Goal: Task Accomplishment & Management: Use online tool/utility

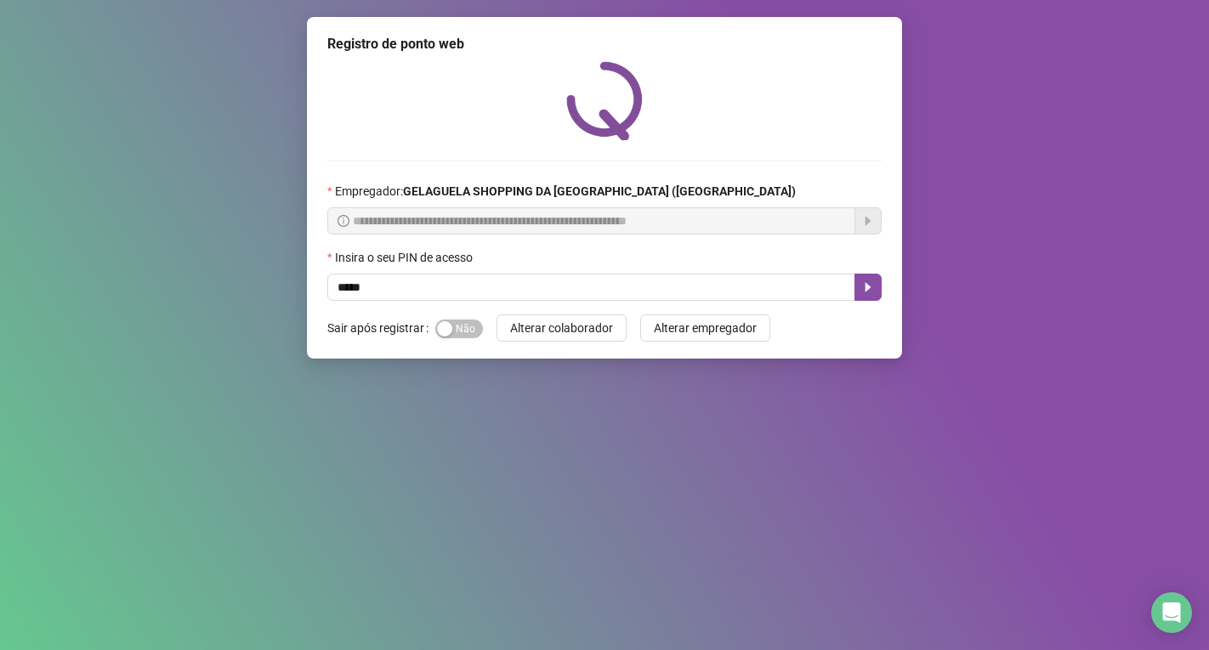
type input "*****"
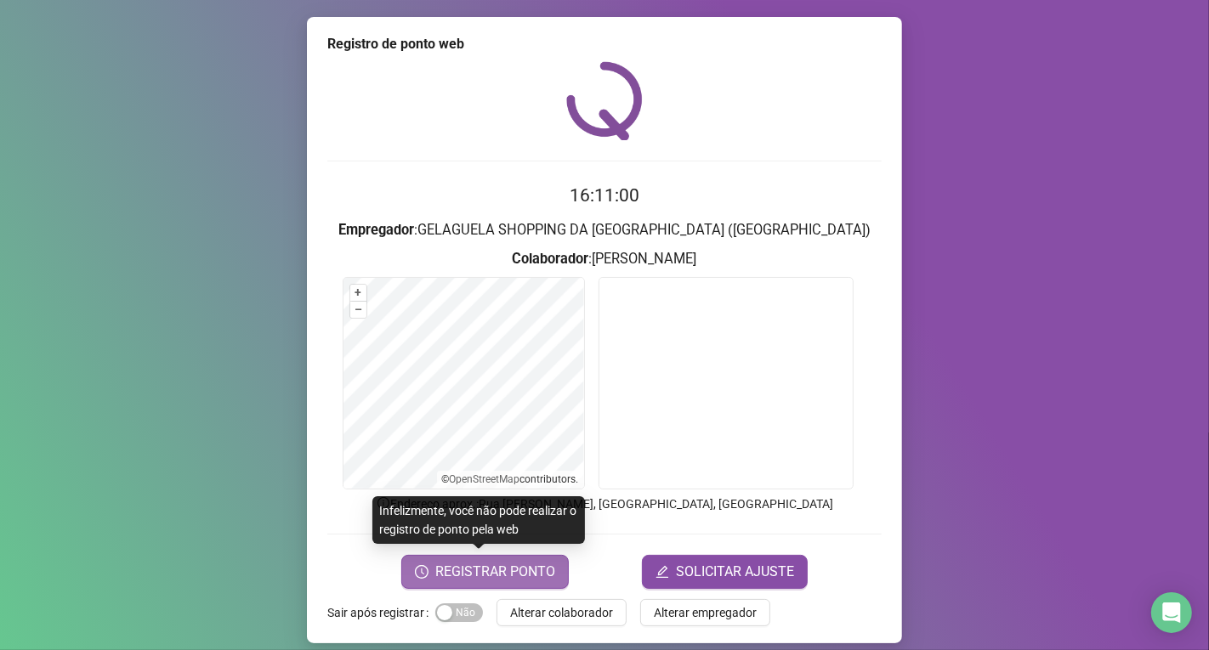
click at [468, 563] on span "REGISTRAR PONTO" at bounding box center [495, 572] width 120 height 20
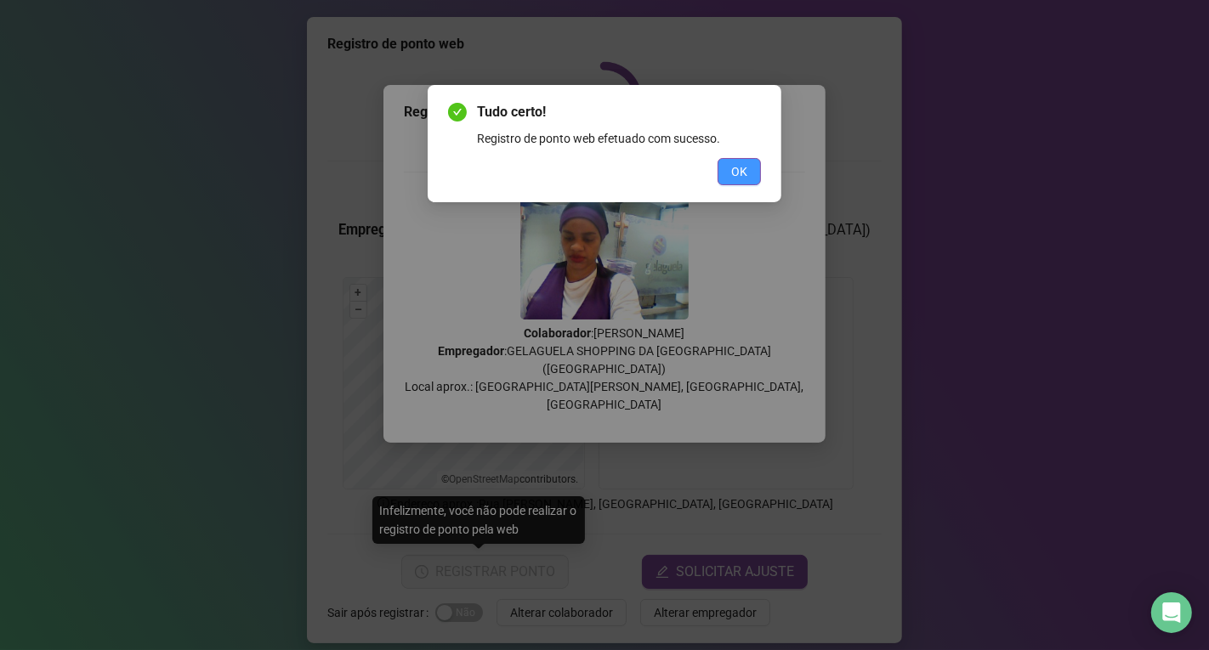
click at [742, 167] on span "OK" at bounding box center [739, 171] width 16 height 19
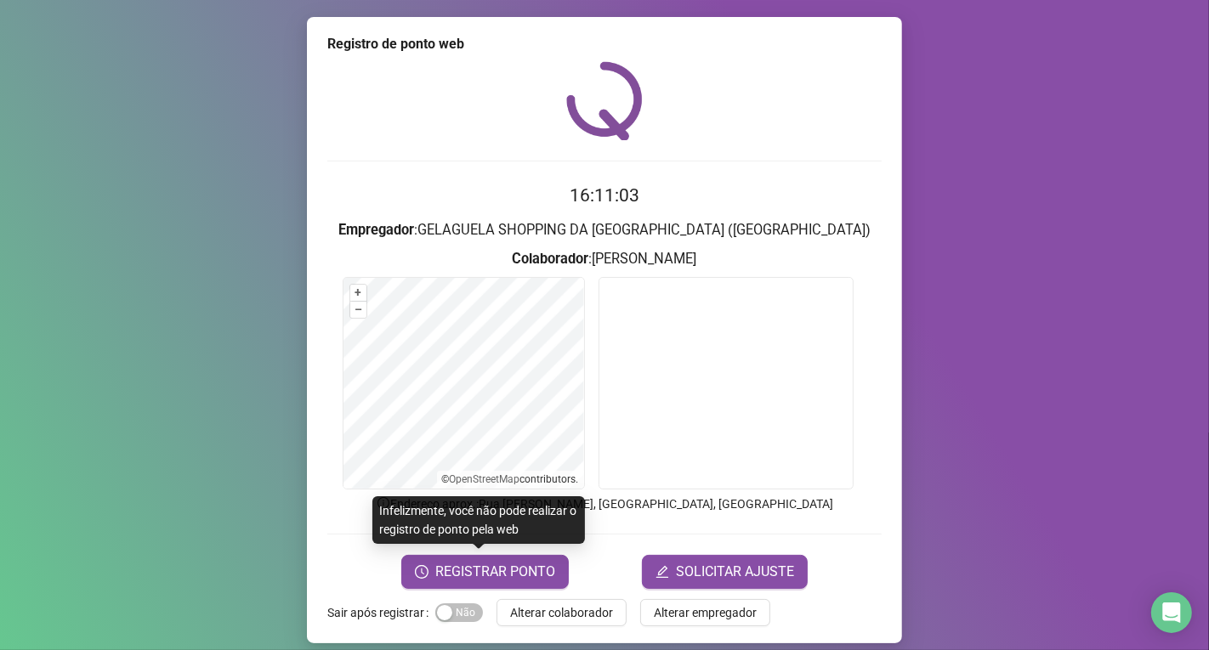
drag, startPoint x: 554, startPoint y: 608, endPoint x: 546, endPoint y: 595, distance: 15.3
click at [554, 607] on span "Alterar colaborador" at bounding box center [561, 612] width 103 height 19
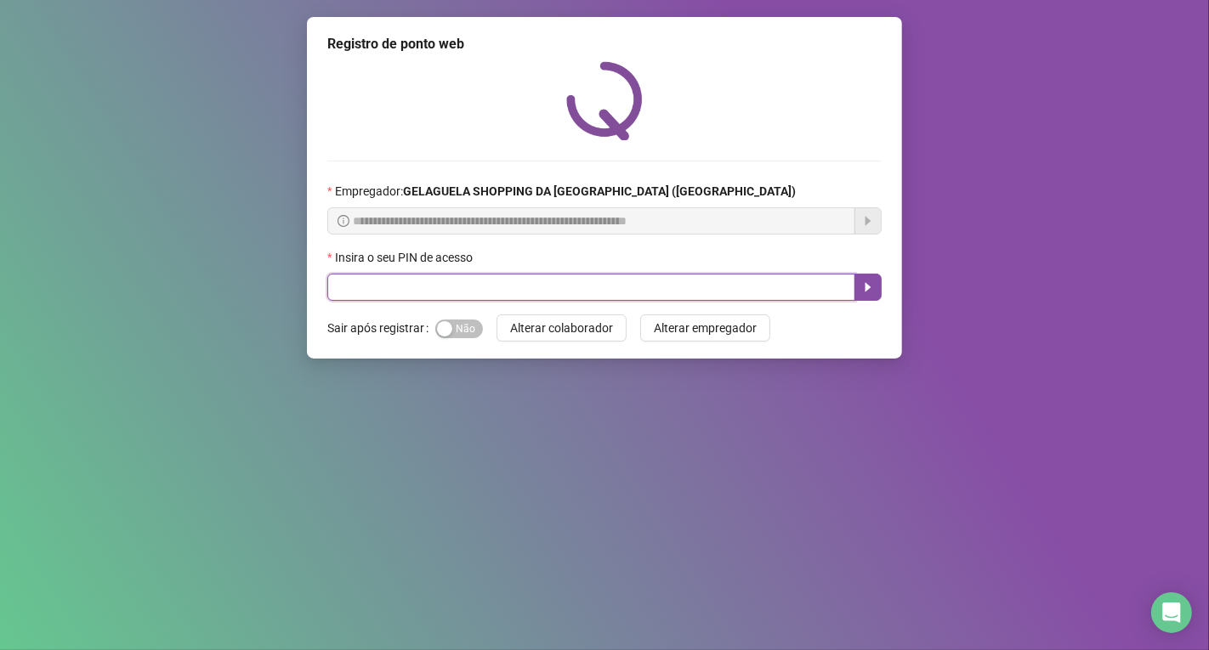
click at [705, 286] on input "text" at bounding box center [591, 287] width 528 height 27
type input "*****"
click at [877, 289] on button "button" at bounding box center [867, 287] width 27 height 27
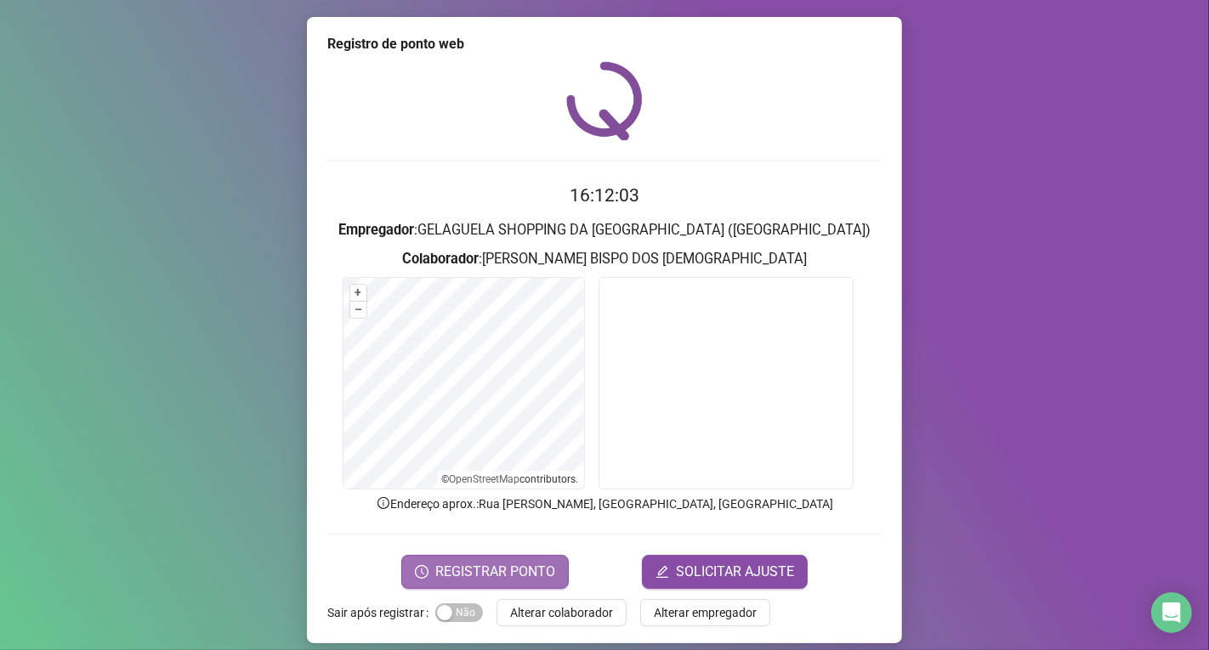
click at [512, 564] on span "REGISTRAR PONTO" at bounding box center [495, 572] width 120 height 20
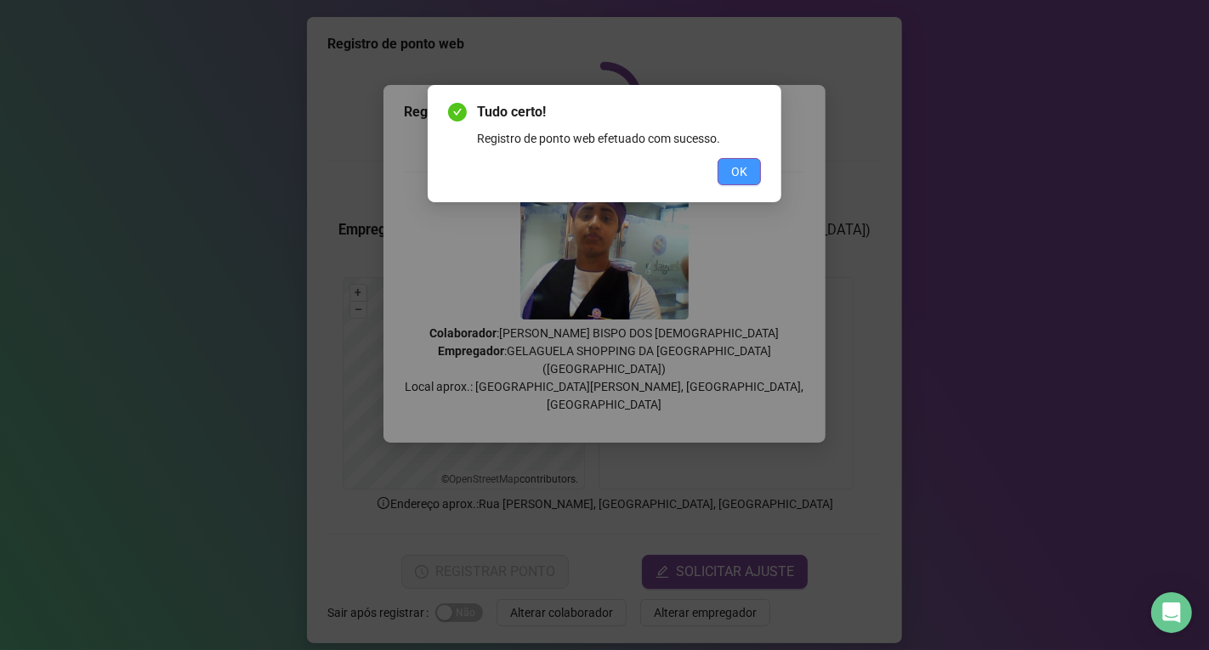
click at [740, 163] on span "OK" at bounding box center [739, 171] width 16 height 19
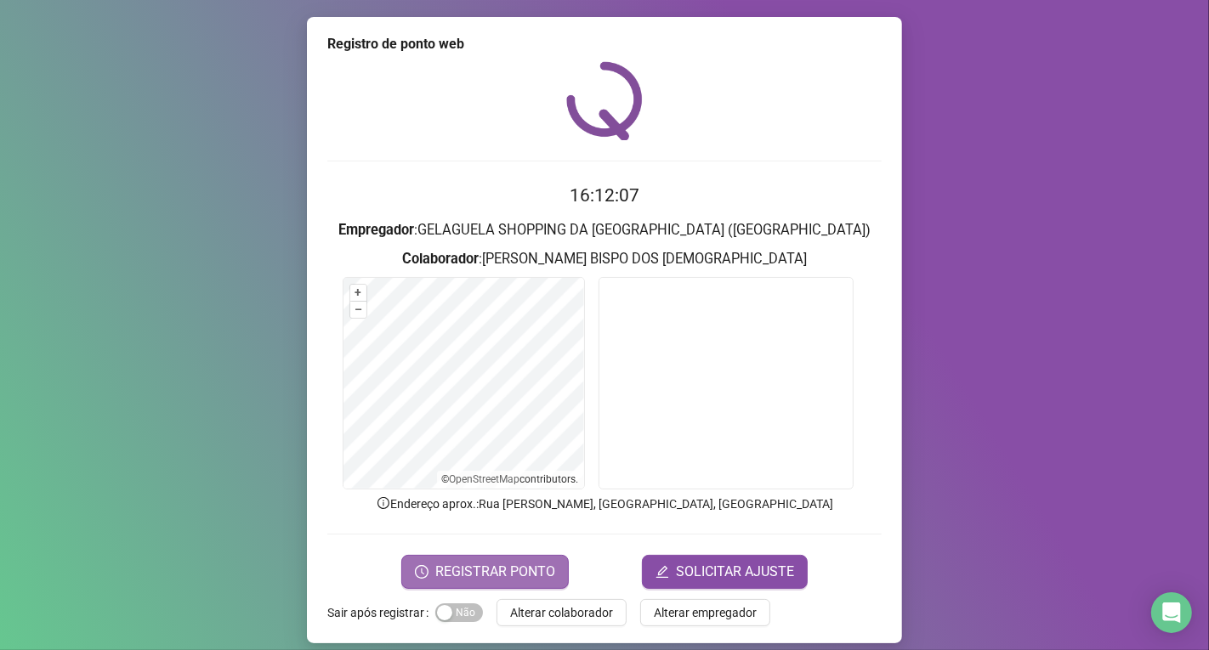
click at [523, 559] on button "REGISTRAR PONTO" at bounding box center [484, 572] width 167 height 34
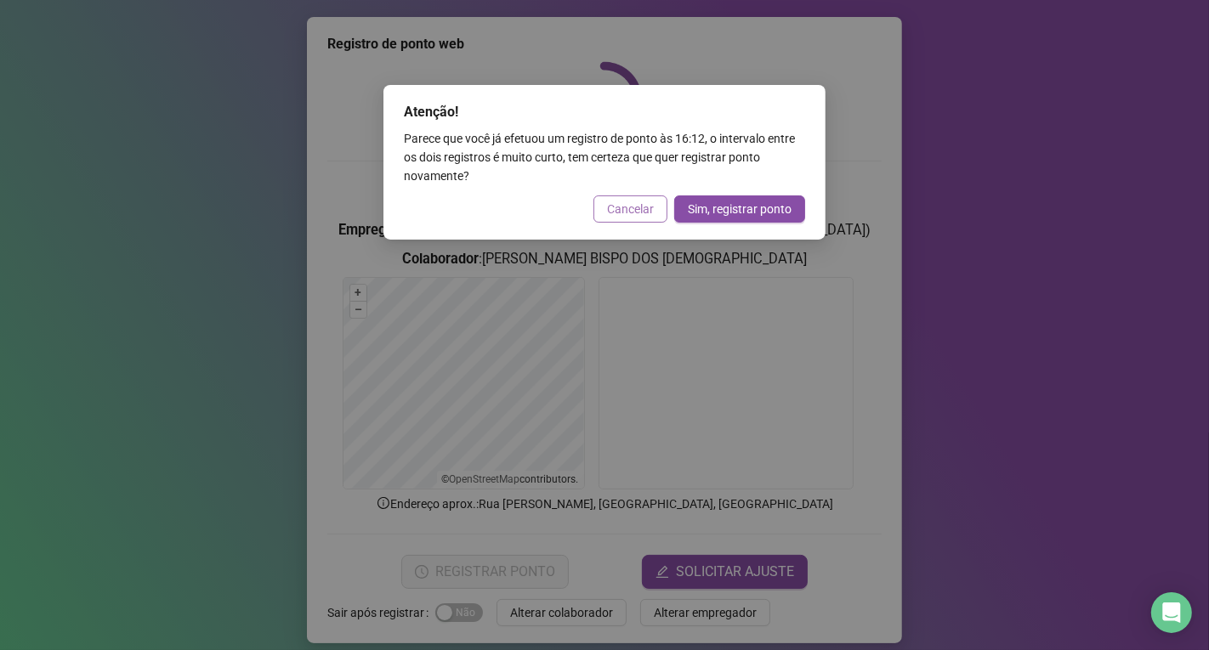
click at [641, 207] on span "Cancelar" at bounding box center [630, 209] width 47 height 19
click at [641, 207] on div "Atenção! Parece que você já efetuou um registro de ponto às 16:12 , o intervalo…" at bounding box center [604, 325] width 1209 height 650
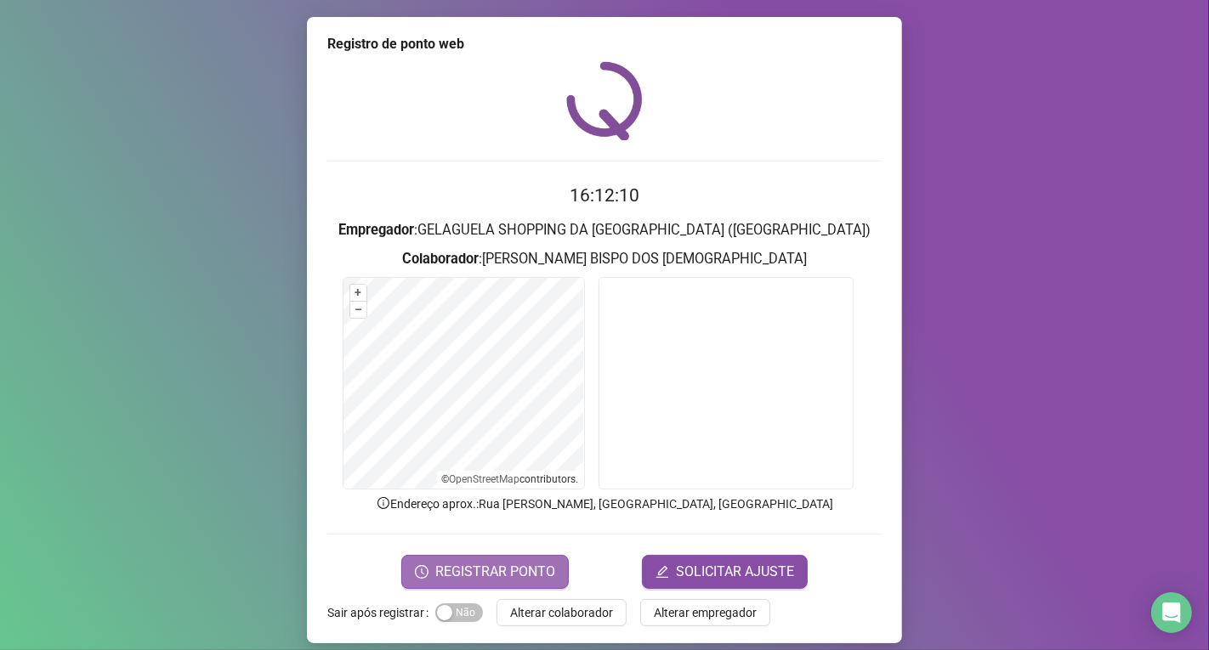
click at [525, 569] on span "REGISTRAR PONTO" at bounding box center [495, 572] width 120 height 20
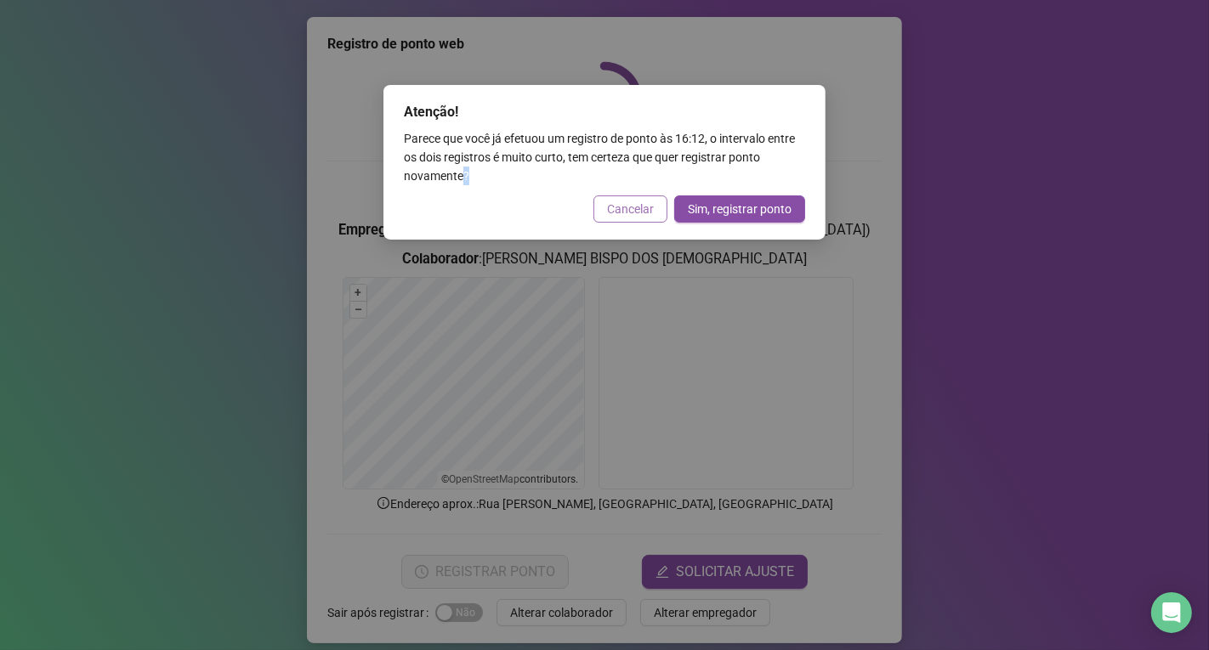
click at [642, 200] on span "Cancelar" at bounding box center [630, 209] width 47 height 19
click at [642, 200] on div "Atenção! Parece que você já efetuou um registro de ponto às 16:12 , o intervalo…" at bounding box center [604, 325] width 1209 height 650
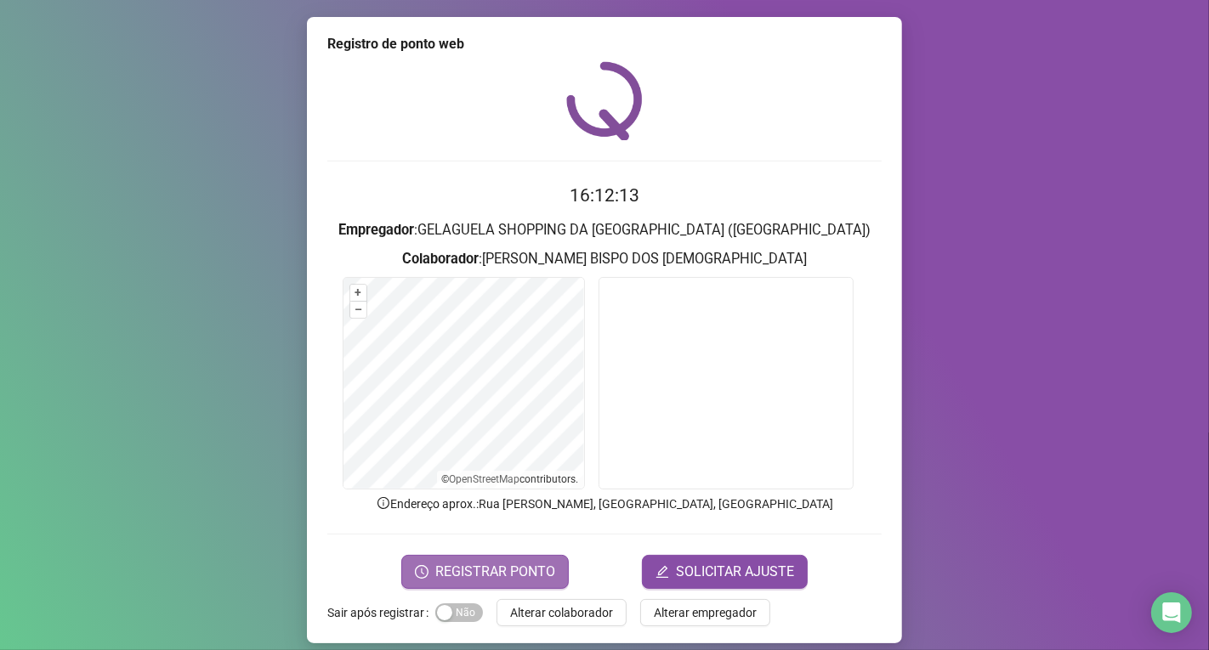
click at [536, 573] on span "REGISTRAR PONTO" at bounding box center [495, 572] width 120 height 20
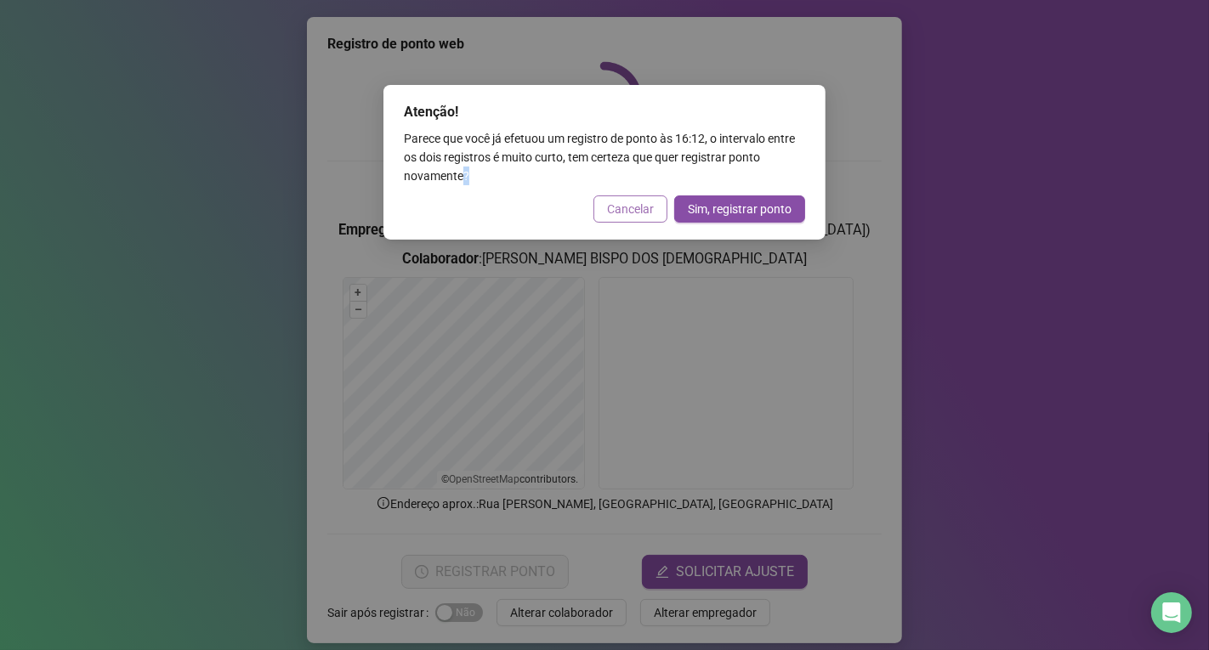
click at [623, 204] on span "Cancelar" at bounding box center [630, 209] width 47 height 19
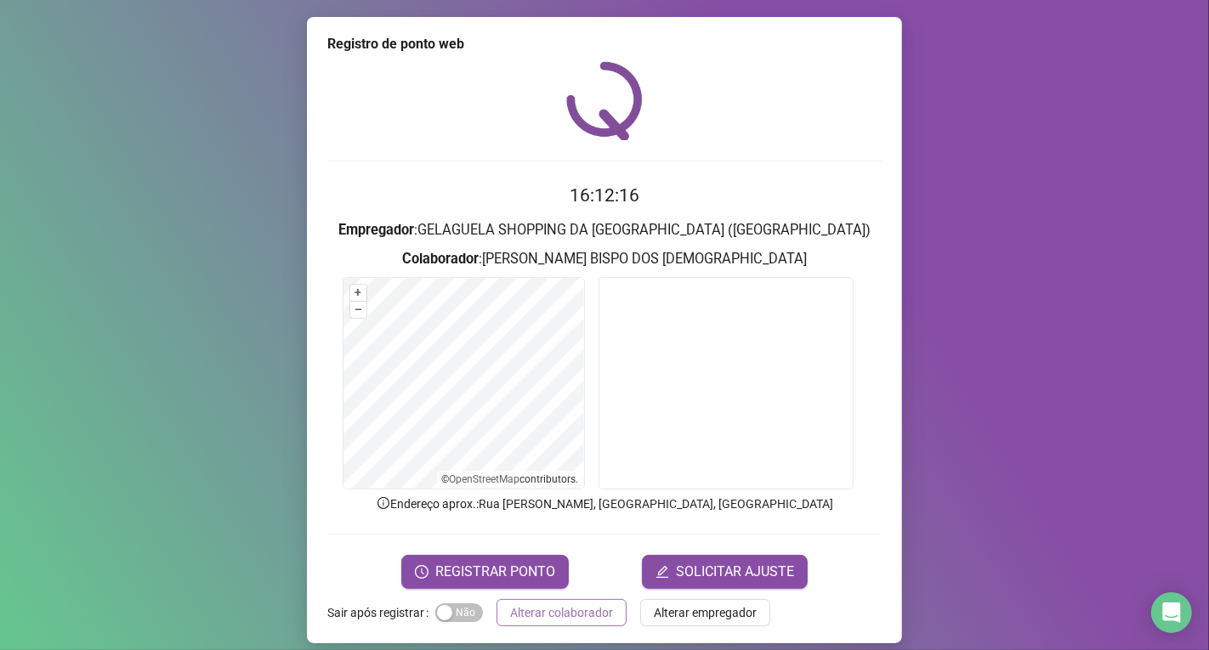
click at [592, 609] on span "Alterar colaborador" at bounding box center [561, 612] width 103 height 19
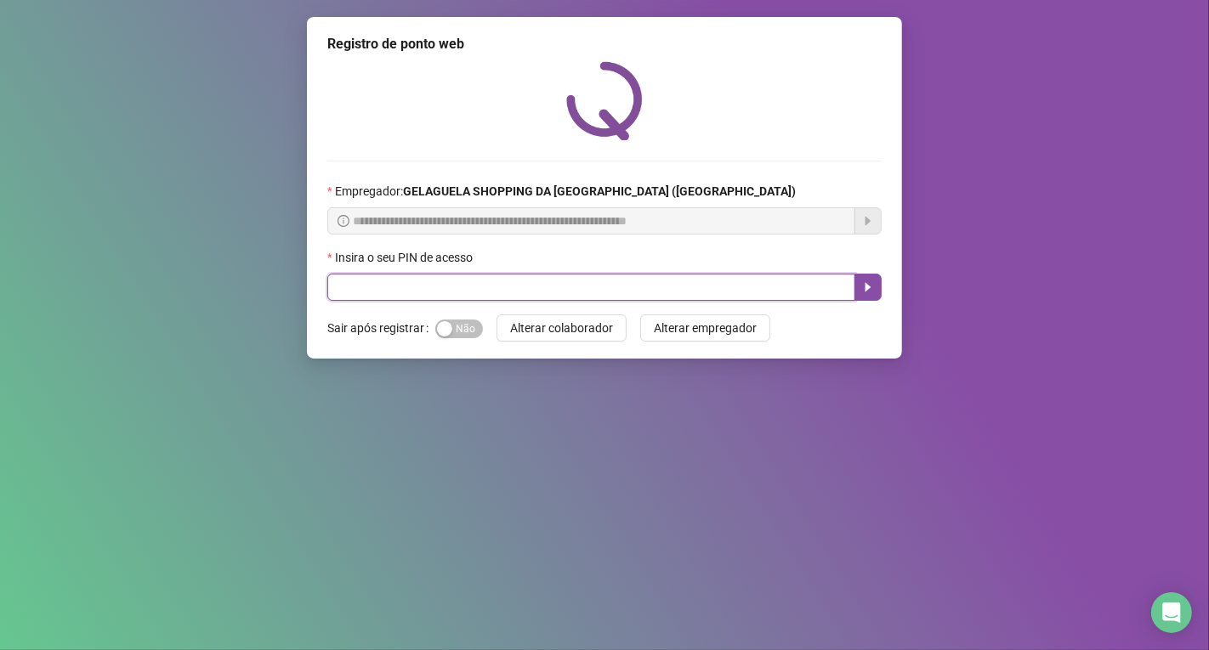
click at [378, 292] on input "text" at bounding box center [591, 287] width 528 height 27
type input "*****"
click at [863, 287] on icon "caret-right" at bounding box center [868, 287] width 14 height 14
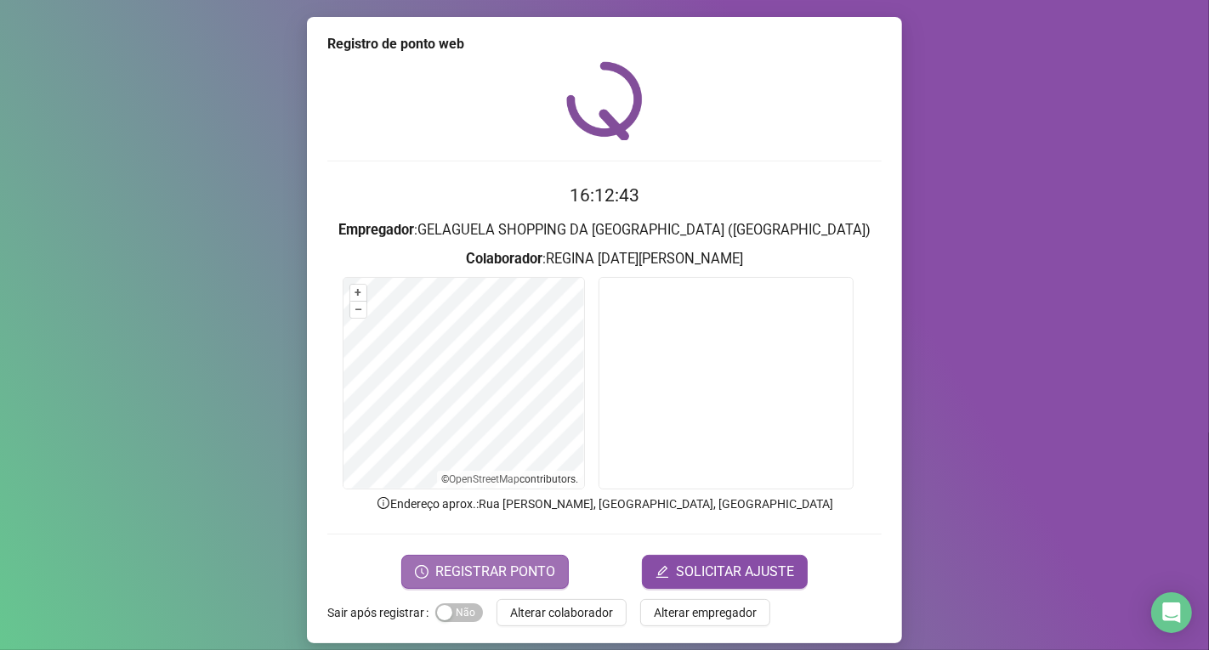
click at [536, 570] on span "REGISTRAR PONTO" at bounding box center [495, 572] width 120 height 20
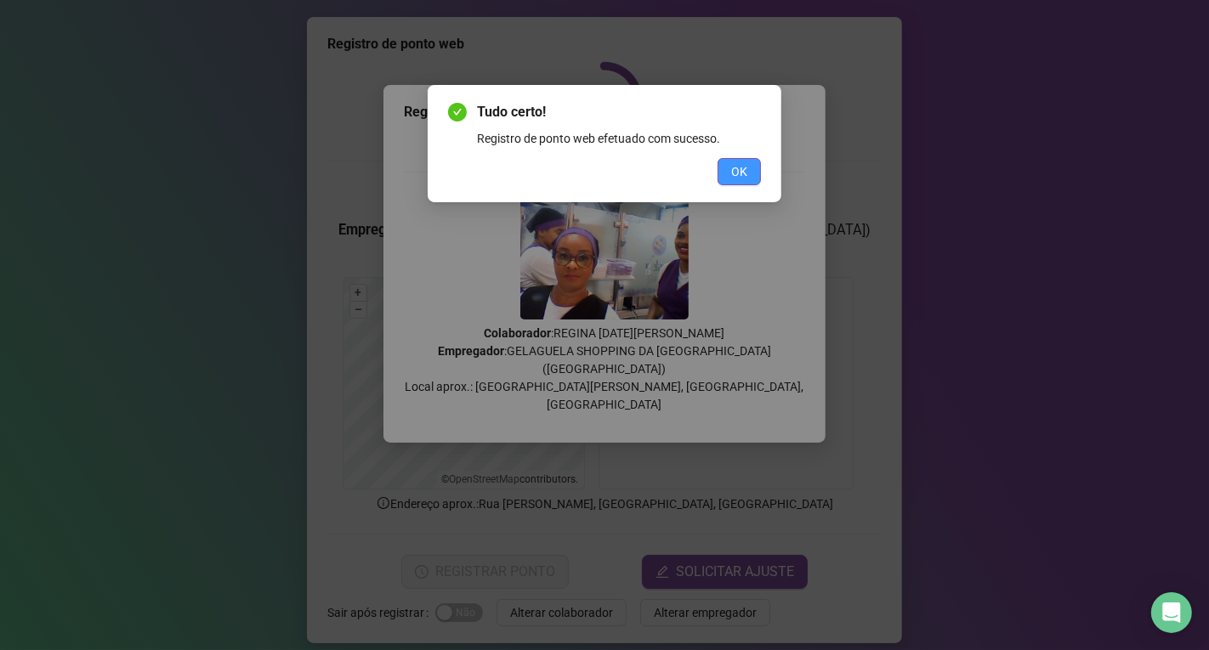
click at [728, 163] on button "OK" at bounding box center [738, 171] width 43 height 27
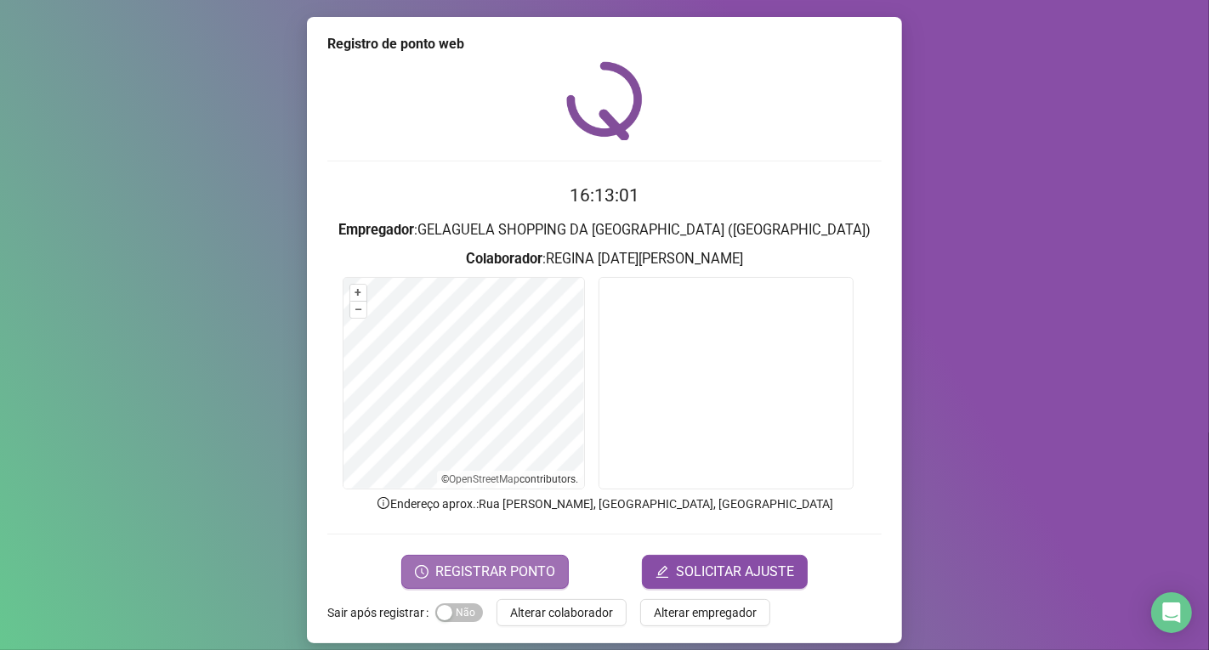
click at [502, 571] on span "REGISTRAR PONTO" at bounding box center [495, 572] width 120 height 20
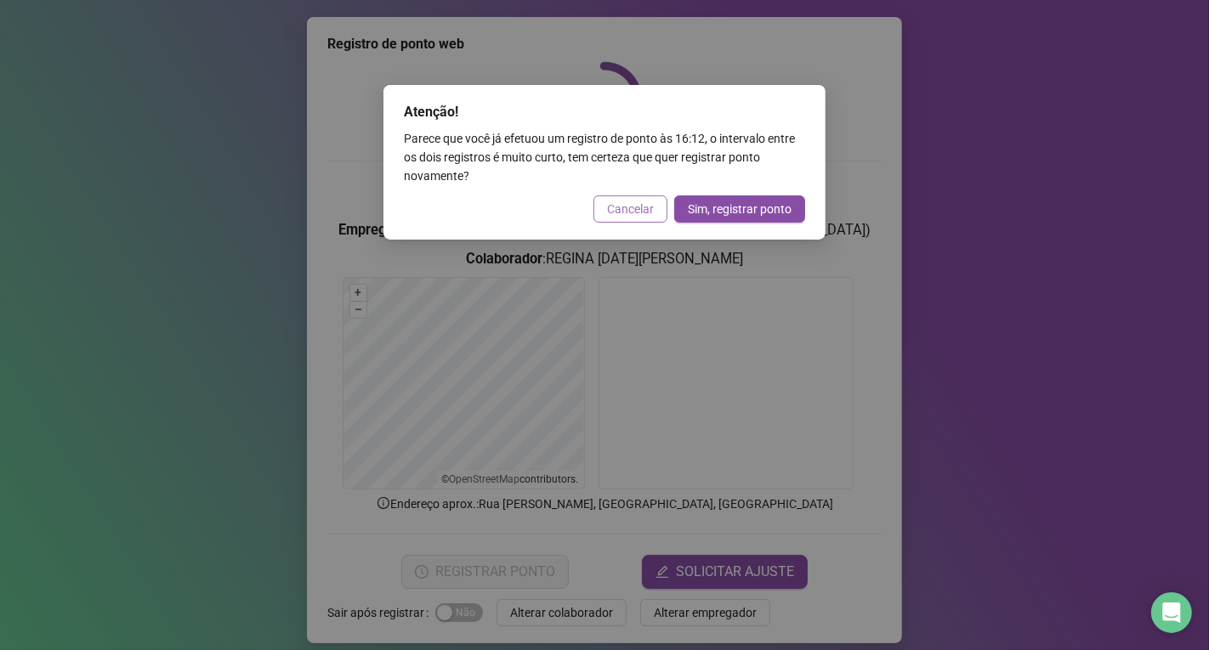
click at [623, 211] on span "Cancelar" at bounding box center [630, 209] width 47 height 19
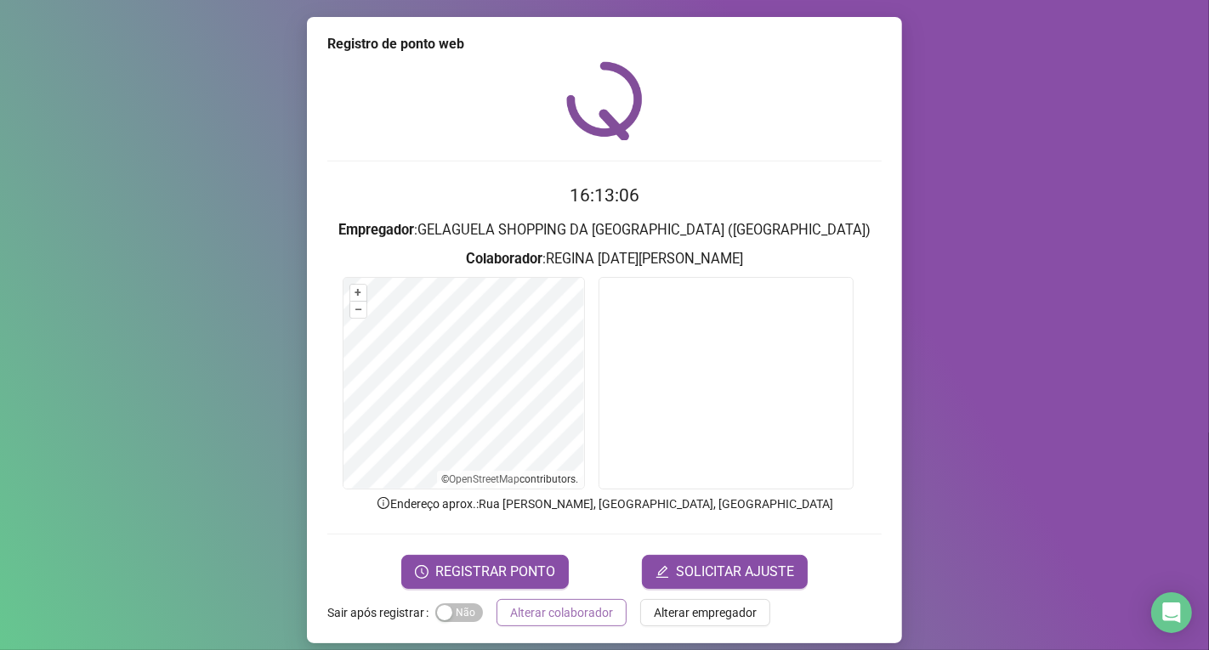
click at [564, 618] on span "Alterar colaborador" at bounding box center [561, 612] width 103 height 19
click at [564, 617] on div "Registro de ponto web 16:13:06 Empregador : GELAGUELA SHOPPING DA [GEOGRAPHIC_D…" at bounding box center [604, 325] width 1209 height 650
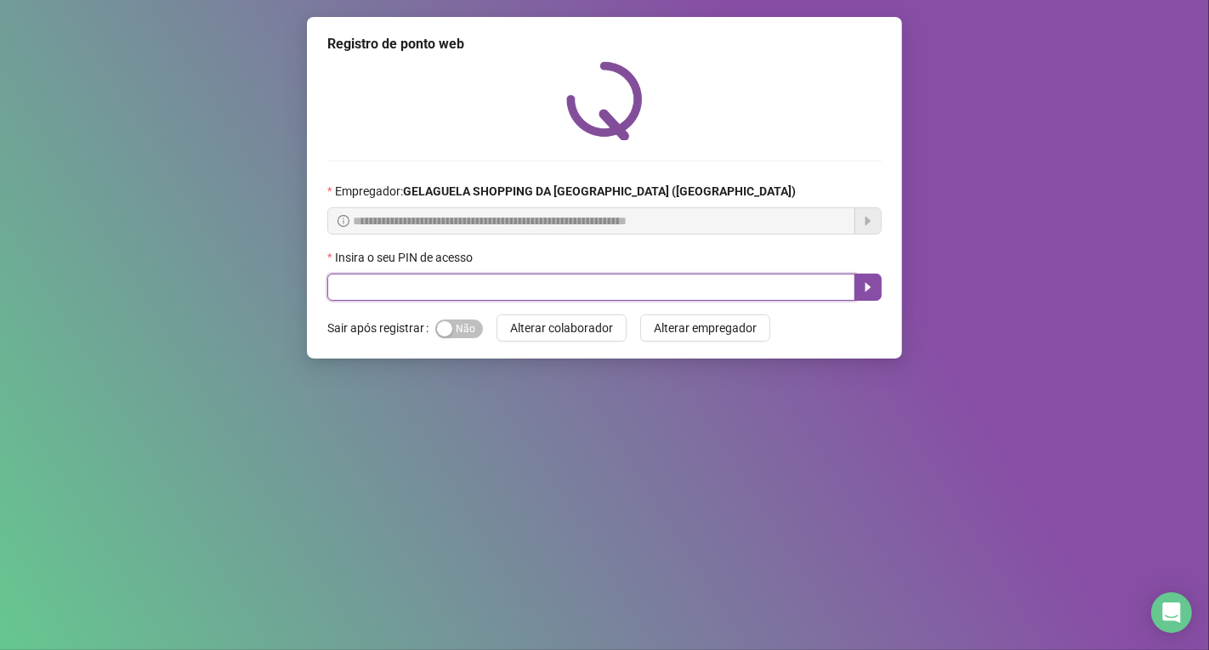
click at [567, 292] on input "text" at bounding box center [591, 287] width 528 height 27
type input "*****"
click at [867, 294] on icon "caret-right" at bounding box center [868, 287] width 14 height 14
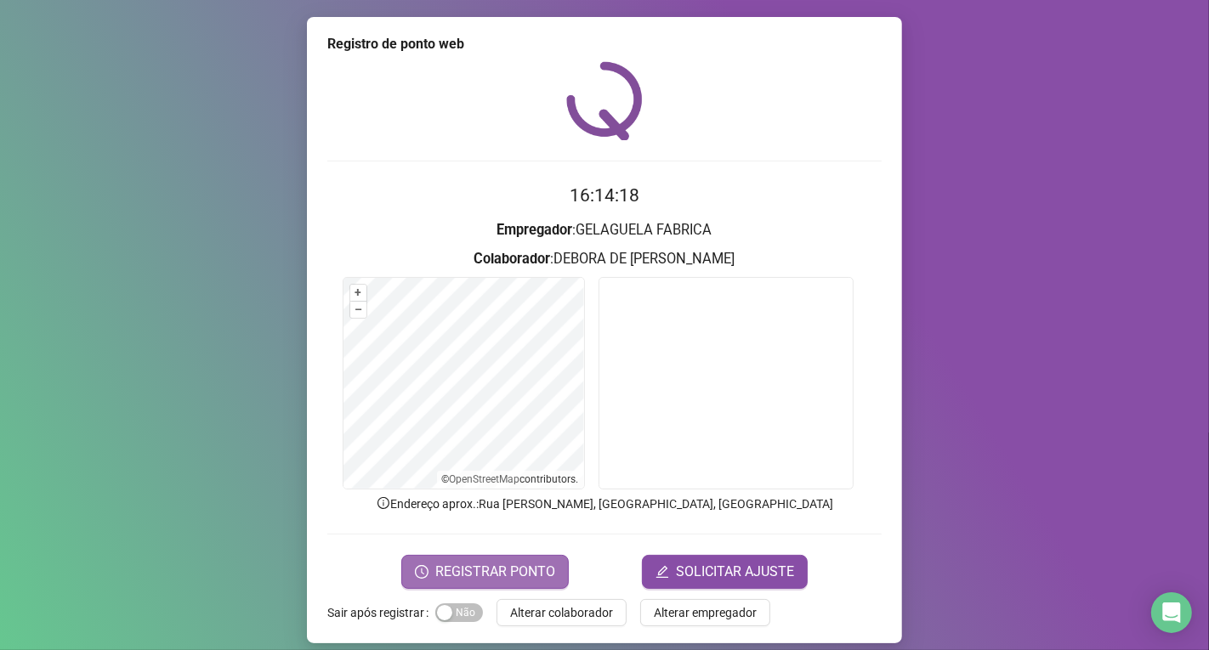
click at [538, 564] on span "REGISTRAR PONTO" at bounding box center [495, 572] width 120 height 20
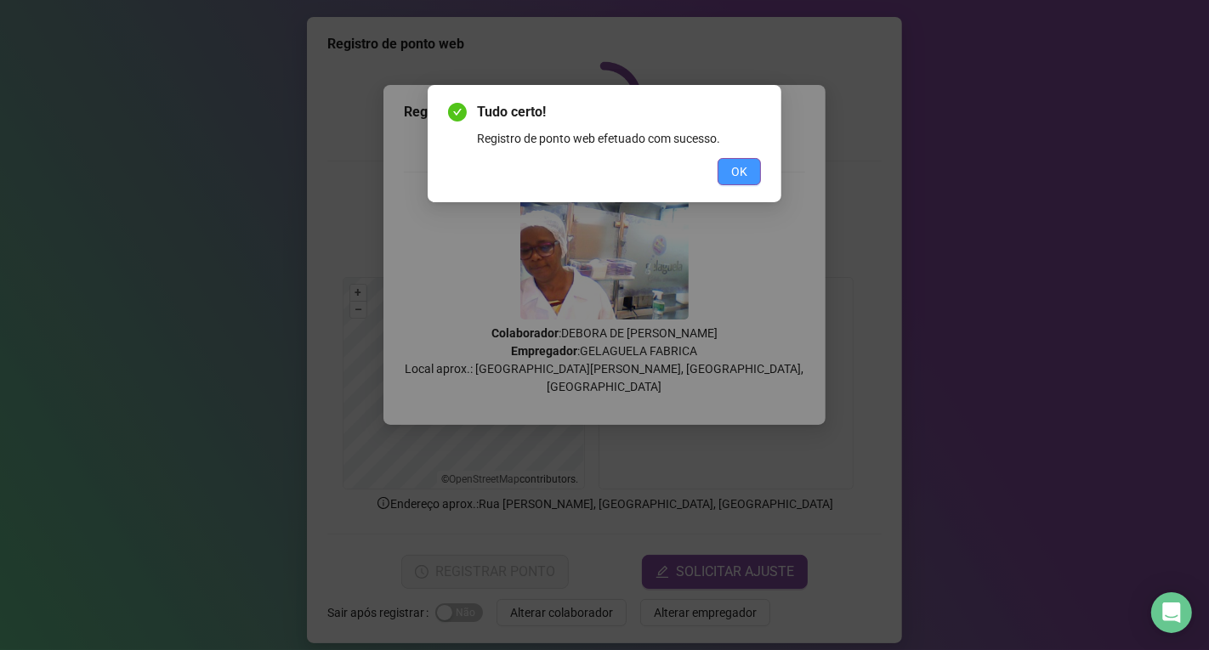
click at [722, 167] on button "OK" at bounding box center [738, 171] width 43 height 27
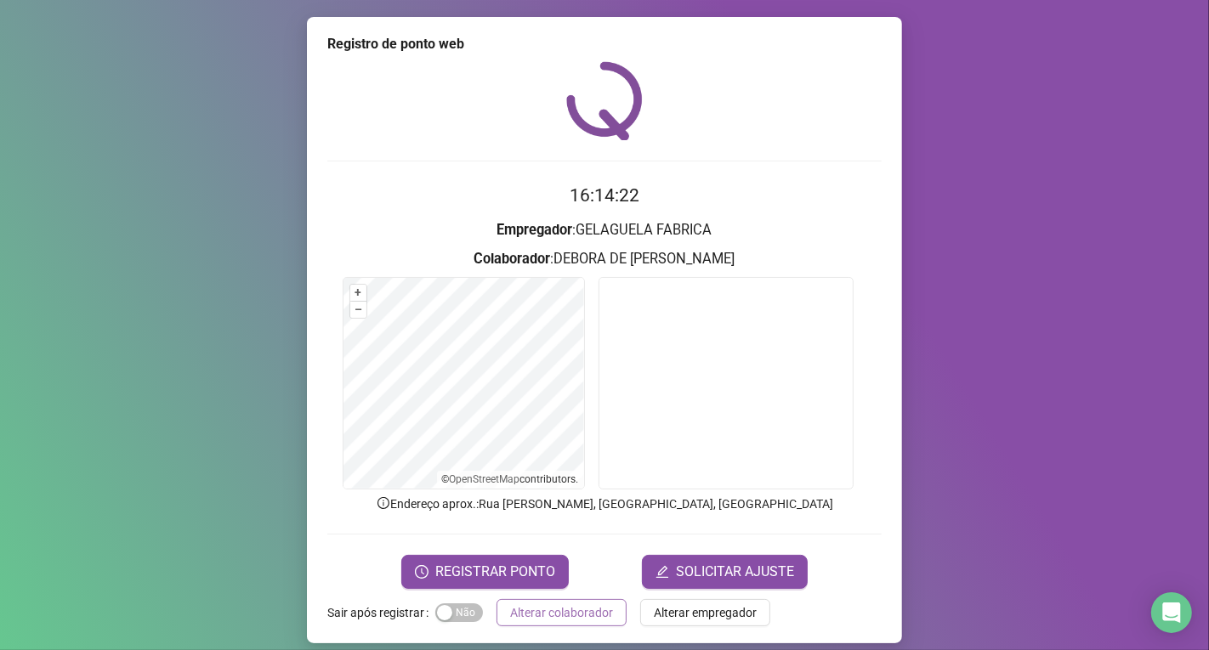
click at [582, 612] on span "Alterar colaborador" at bounding box center [561, 612] width 103 height 19
